Goal: Check status: Check status

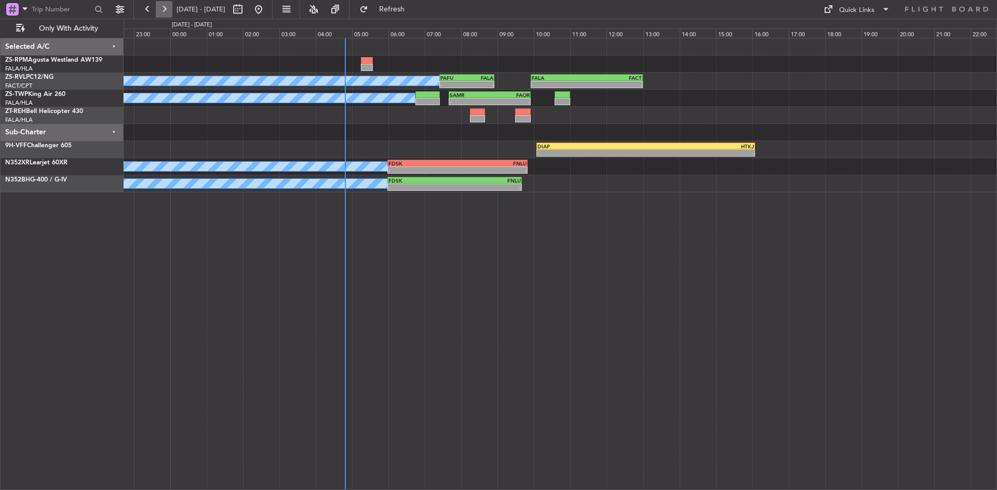
click at [161, 7] on button at bounding box center [164, 9] width 17 height 17
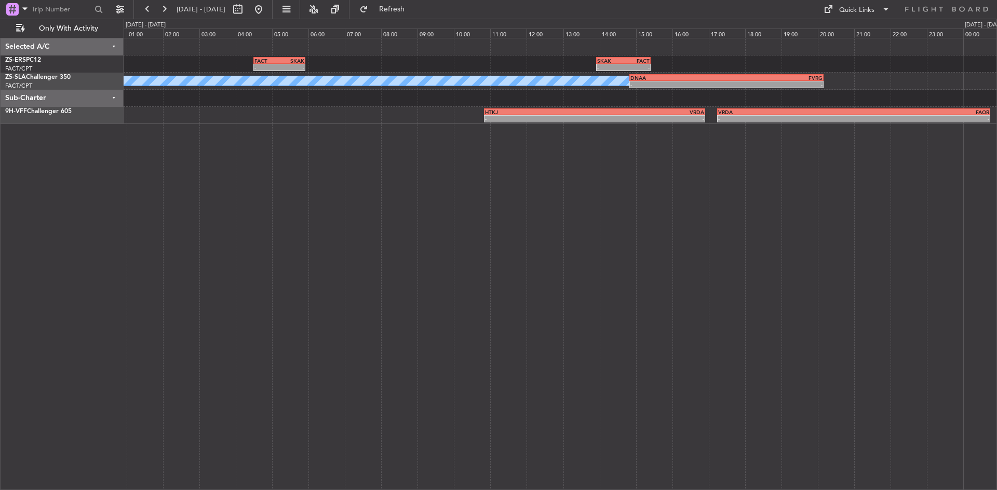
click at [164, 67] on div "- - FACT 04:30 Z SKAK 05:55 Z - - SKAK 13:55 Z FACT 15:25 Z A/C Booked - - DNAA…" at bounding box center [560, 81] width 873 height 86
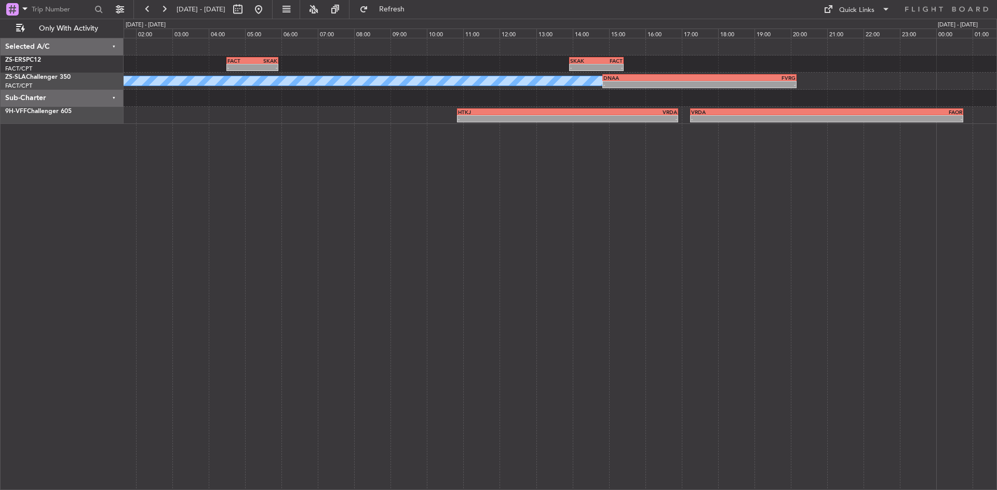
click at [420, 195] on div "- - FACT 04:30 Z SKAK 05:55 Z - - SKAK 13:55 Z FACT 15:25 Z A/C Booked - - DNAA…" at bounding box center [560, 264] width 873 height 453
click at [147, 6] on button at bounding box center [147, 9] width 17 height 17
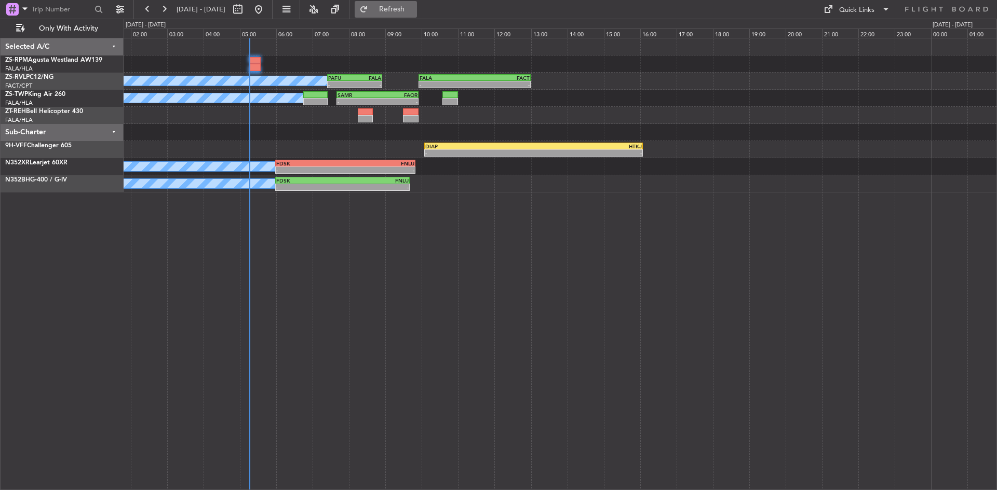
click at [410, 10] on span "Refresh" at bounding box center [392, 9] width 44 height 7
click at [397, 15] on button "Refresh" at bounding box center [386, 9] width 62 height 17
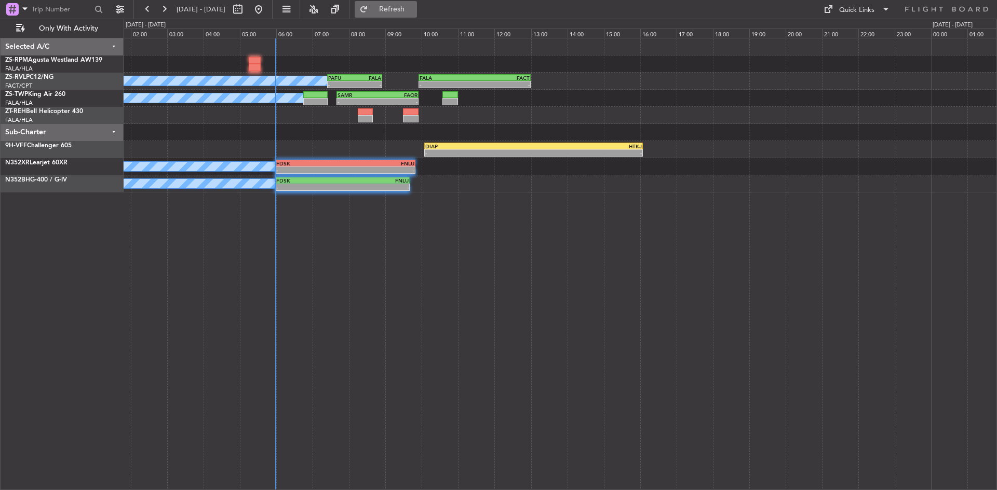
click at [414, 8] on span "Refresh" at bounding box center [392, 9] width 44 height 7
click at [417, 5] on button "Refresh" at bounding box center [386, 9] width 62 height 17
click at [161, 15] on button at bounding box center [164, 9] width 17 height 17
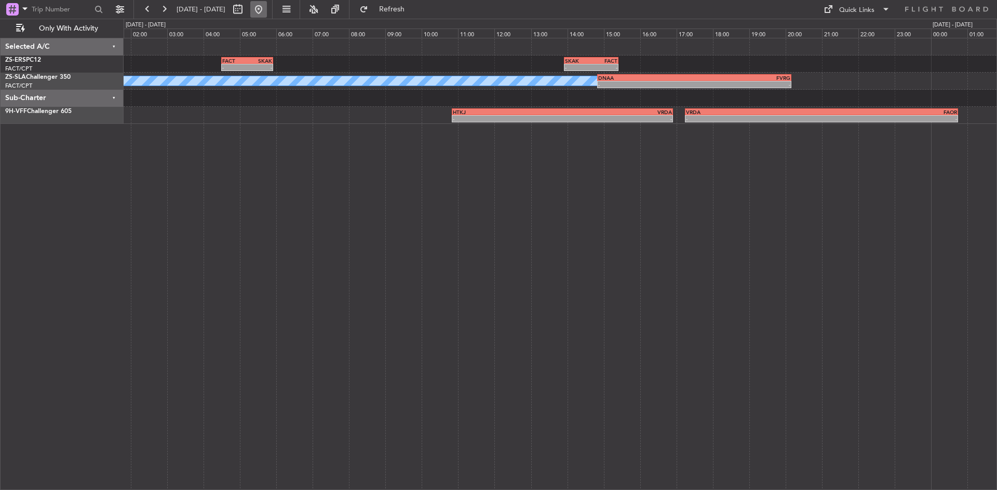
click at [267, 5] on button at bounding box center [258, 9] width 17 height 17
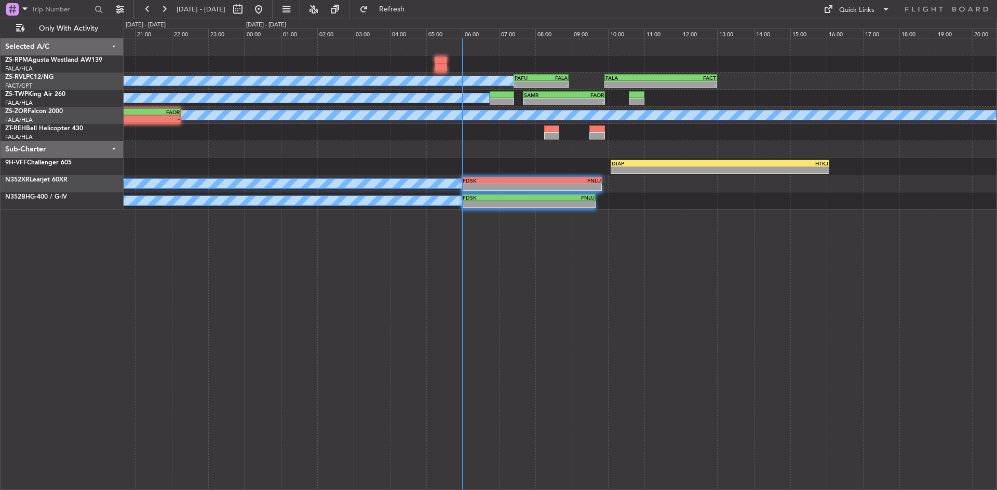
click at [234, 311] on div "FALA 09:55 Z FACT 13:00 Z - - PAFU 07:25 Z FALA 08:55 Z - - A/C Booked A/C Book…" at bounding box center [560, 264] width 873 height 453
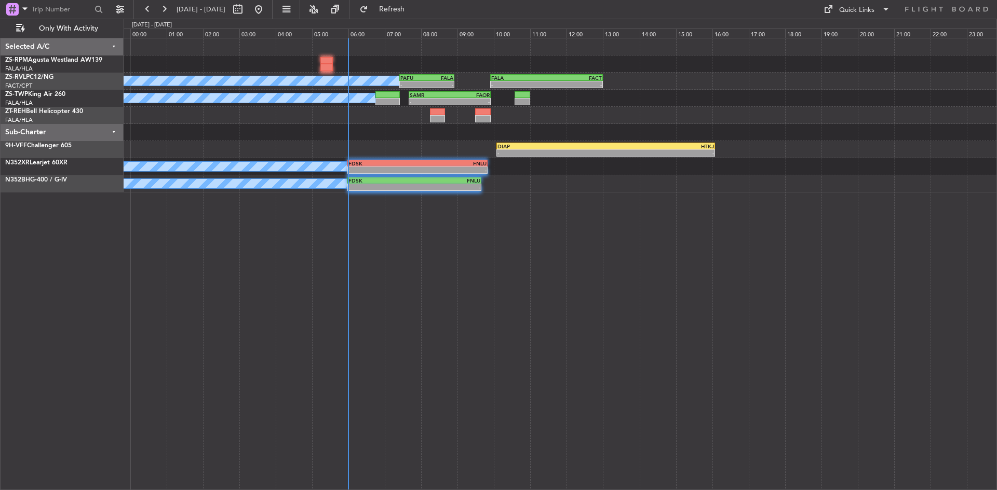
click at [301, 286] on div "FALA 09:55 Z FACT 13:00 Z - - PAFU 07:25 Z FALA 08:55 Z - - A/C Booked A/C Book…" at bounding box center [560, 264] width 873 height 453
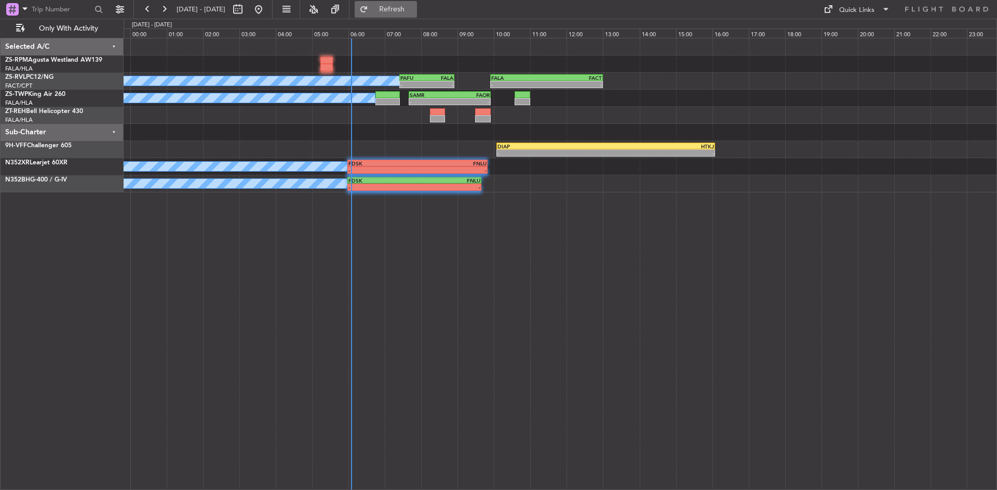
click at [403, 10] on span "Refresh" at bounding box center [392, 9] width 44 height 7
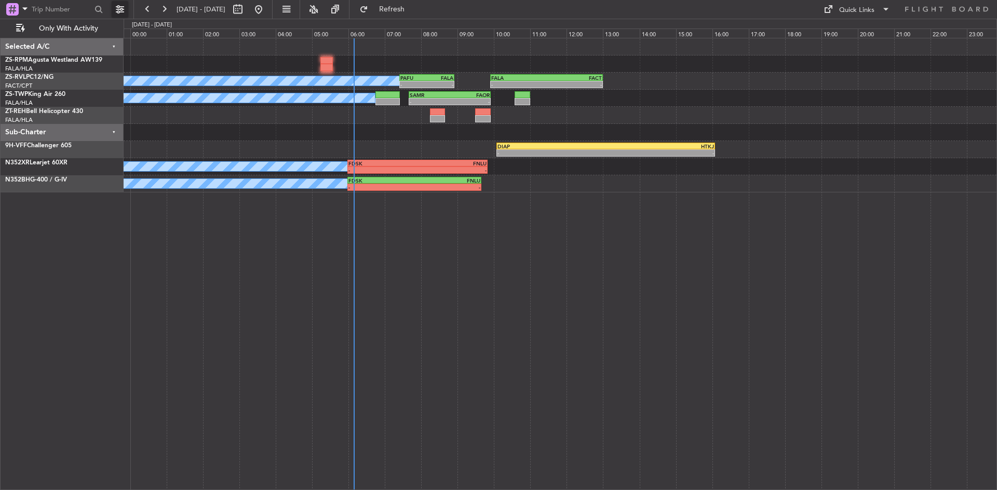
click at [122, 9] on button at bounding box center [120, 9] width 17 height 17
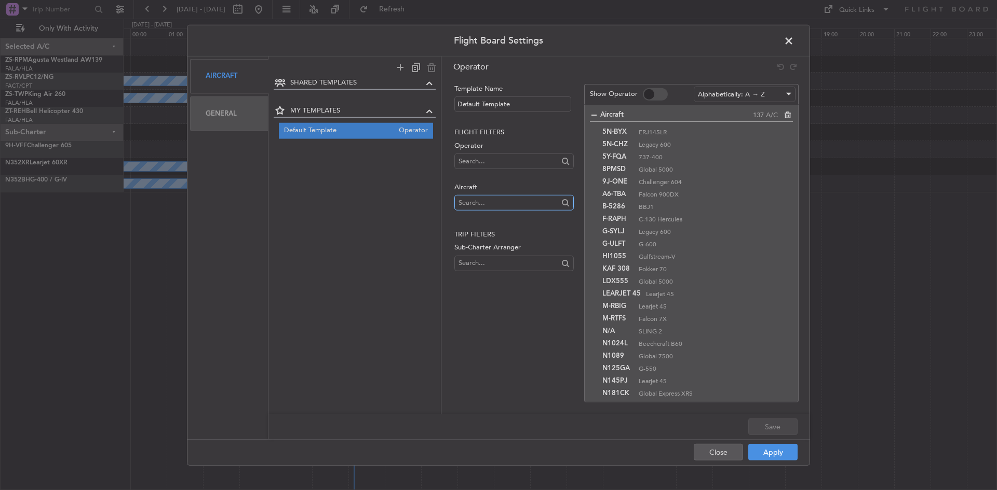
click at [503, 201] on input "text" at bounding box center [507, 203] width 99 height 16
click at [542, 397] on div "Operator Template Name Default Template Flight filters Operator Aircraft Trip f…" at bounding box center [625, 234] width 368 height 356
click at [794, 37] on span at bounding box center [794, 43] width 0 height 21
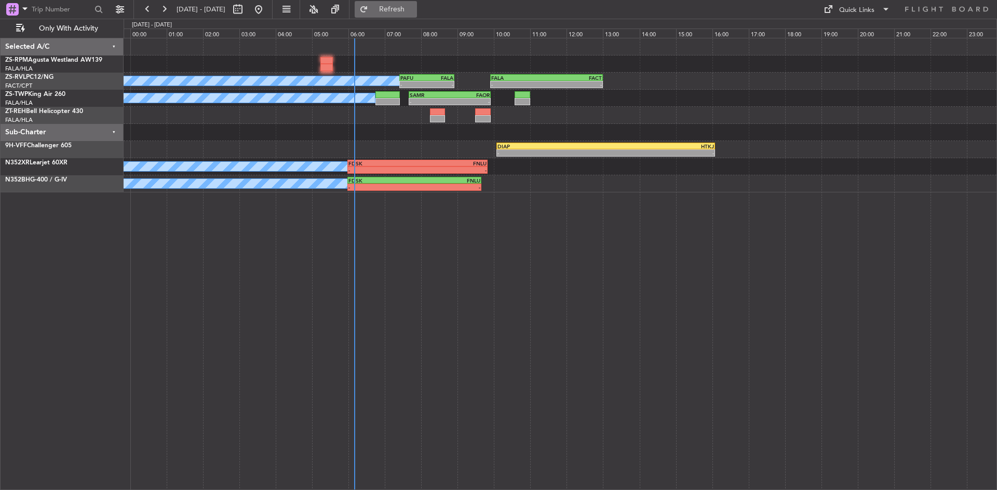
click at [414, 7] on span "Refresh" at bounding box center [392, 9] width 44 height 7
click at [414, 7] on span "Refreshing..." at bounding box center [392, 9] width 44 height 7
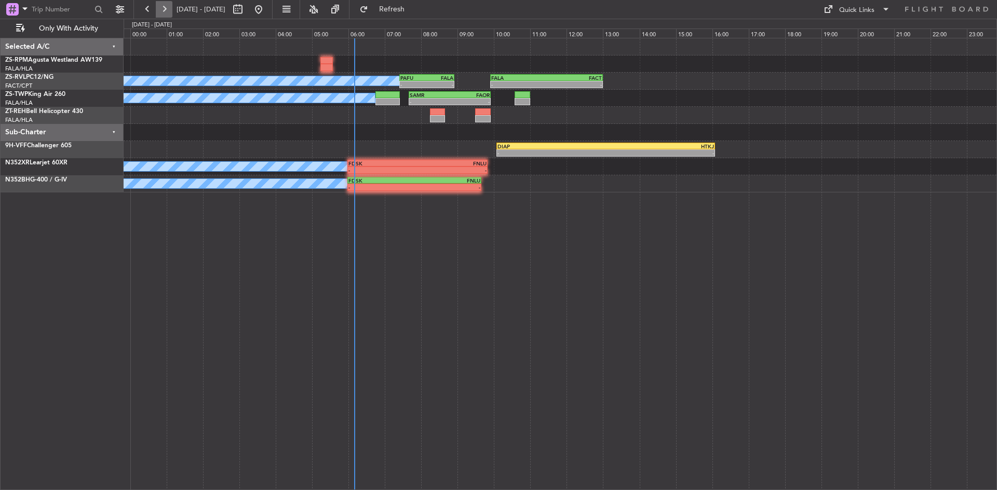
click at [161, 8] on button at bounding box center [164, 9] width 17 height 17
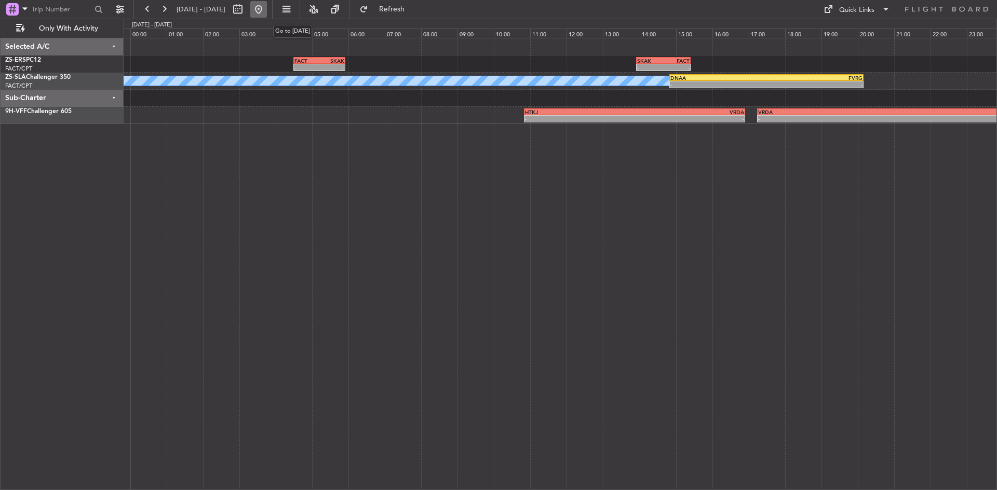
click at [267, 8] on button at bounding box center [258, 9] width 17 height 17
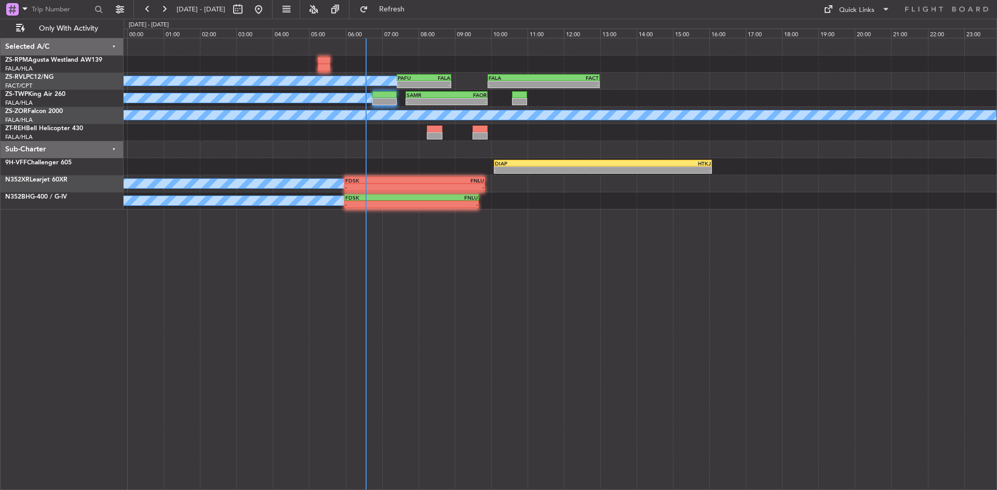
click at [112, 151] on div "A/C Booked A/C Booked A/C Booked - - PAFU 07:25 Z FALA 08:55 Z - - FALA 09:55 Z…" at bounding box center [498, 255] width 997 height 472
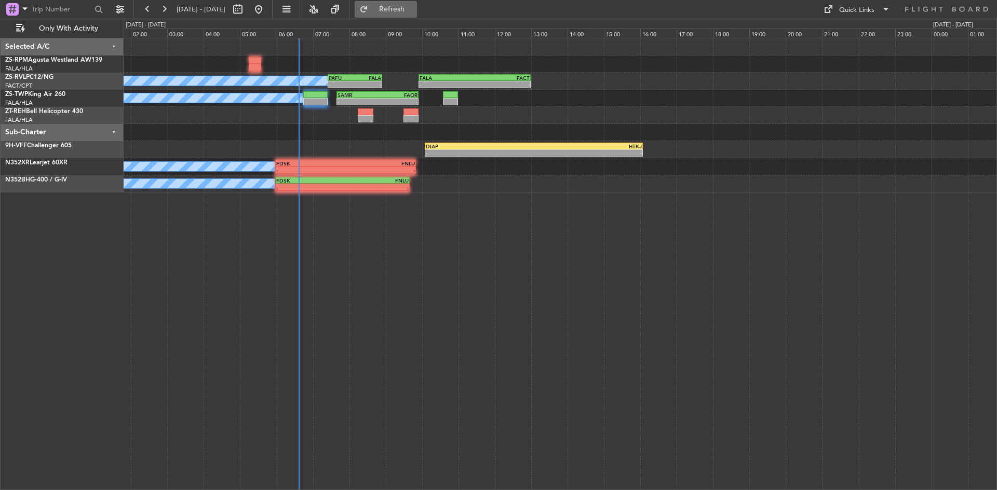
click at [405, 8] on span "Refresh" at bounding box center [392, 9] width 44 height 7
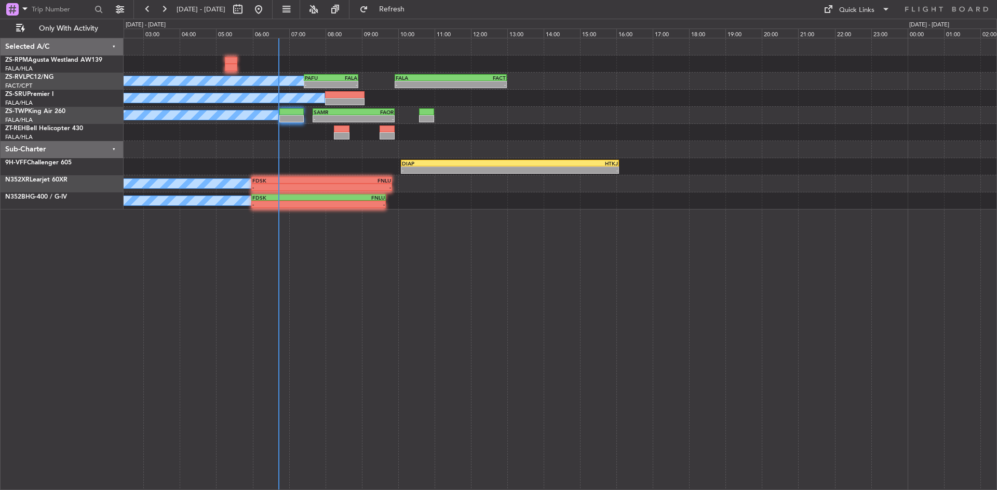
click at [499, 143] on div "A/C Booked A/C Booked A/C Booked - - PAFU 07:25 Z FALA 08:55 Z - - FALA 09:55 Z…" at bounding box center [560, 123] width 873 height 171
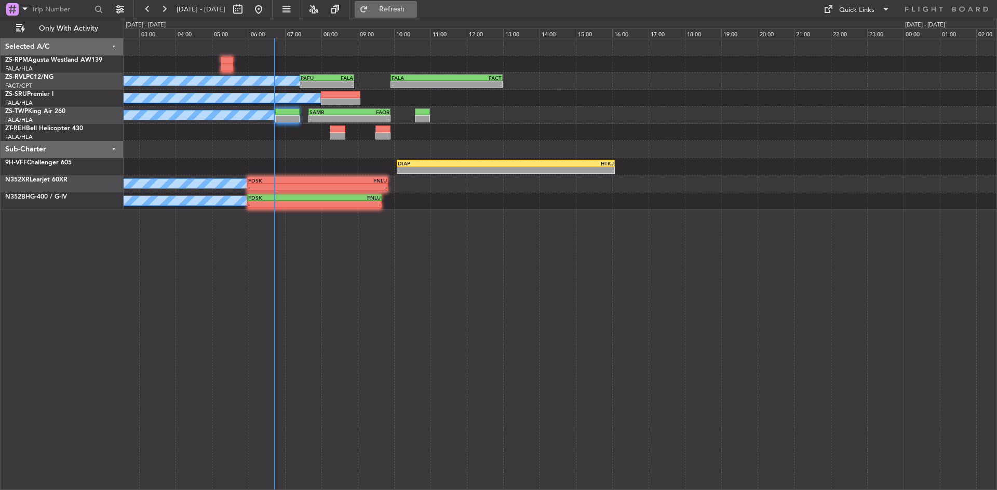
click at [414, 13] on span "Refresh" at bounding box center [392, 9] width 44 height 7
